Goal: Transaction & Acquisition: Purchase product/service

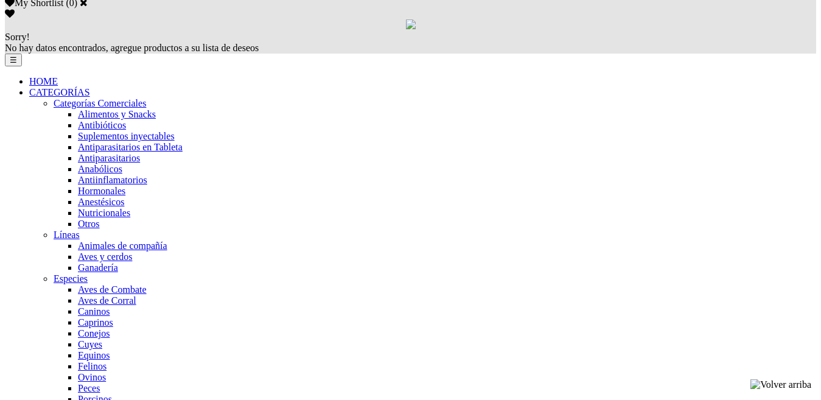
scroll to position [825, 0]
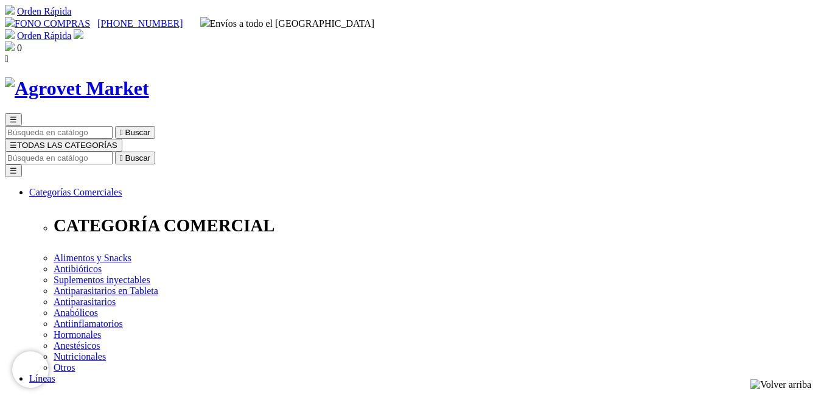
click at [113, 151] on input "Buscar" at bounding box center [59, 157] width 108 height 13
type input "bovimec"
click at [115, 151] on button " Buscar" at bounding box center [135, 157] width 40 height 13
select select "0"
